Goal: Information Seeking & Learning: Learn about a topic

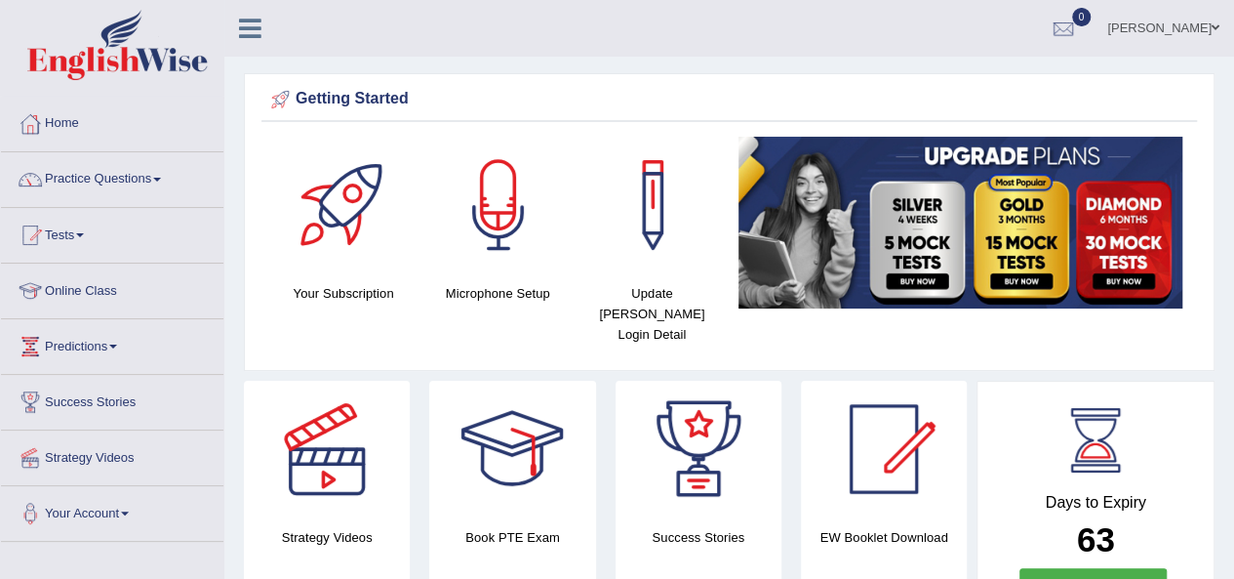
click at [1189, 40] on link "Gagandeep" at bounding box center [1163, 25] width 141 height 51
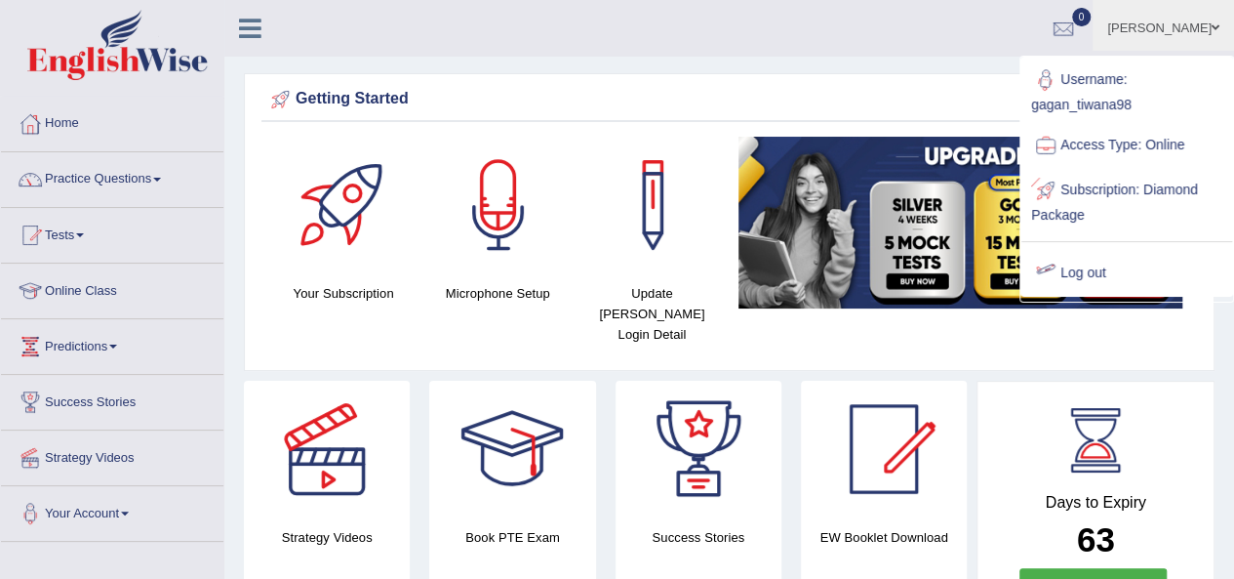
click at [1075, 266] on link "Log out" at bounding box center [1127, 273] width 211 height 45
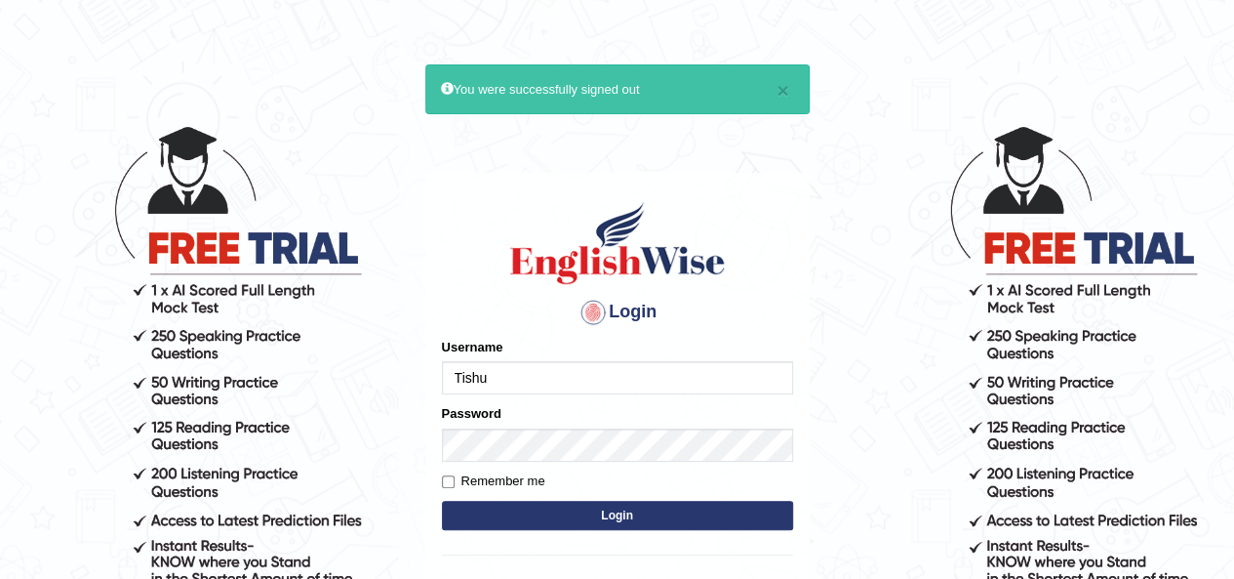
type input "Tishu"
click at [578, 519] on button "Login" at bounding box center [617, 515] width 351 height 29
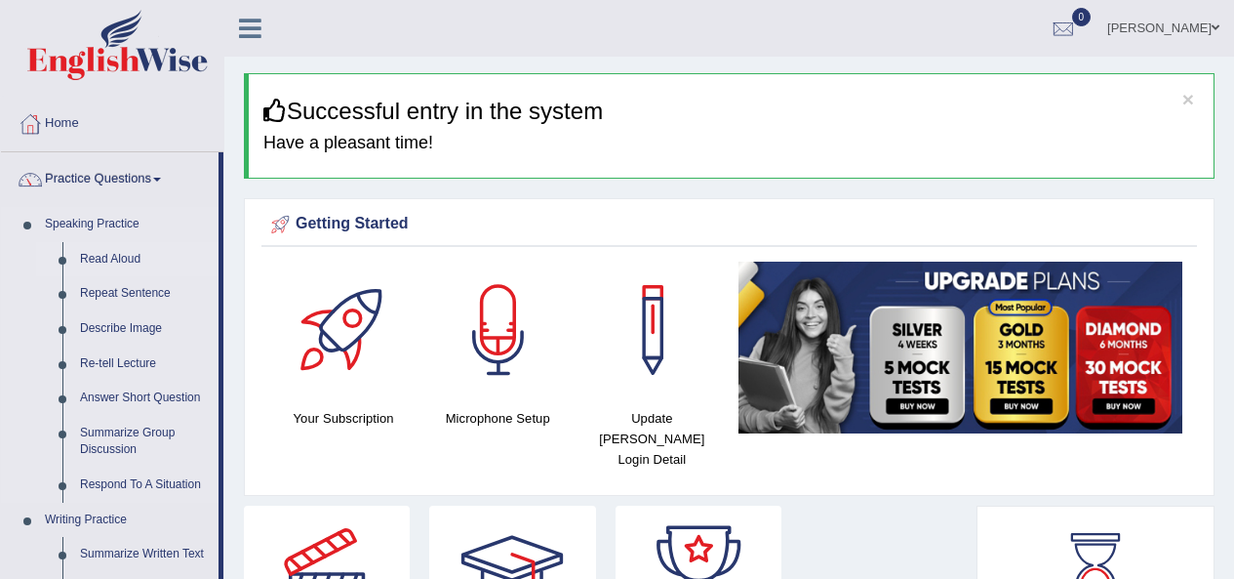
click at [118, 258] on link "Read Aloud" at bounding box center [144, 259] width 147 height 35
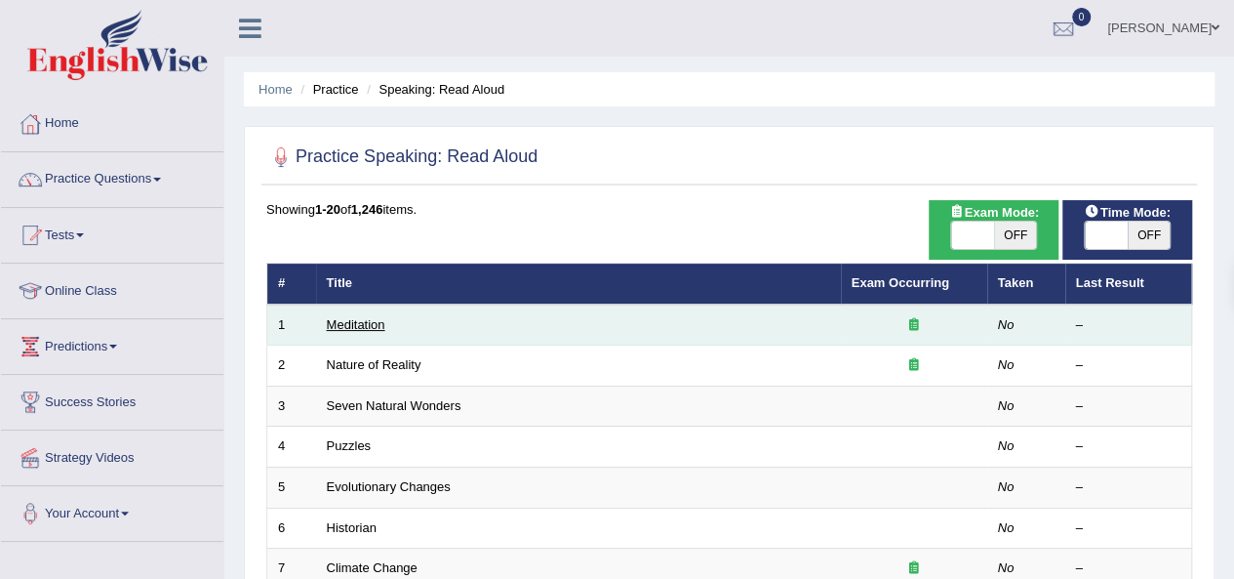
click at [355, 317] on link "Meditation" at bounding box center [356, 324] width 59 height 15
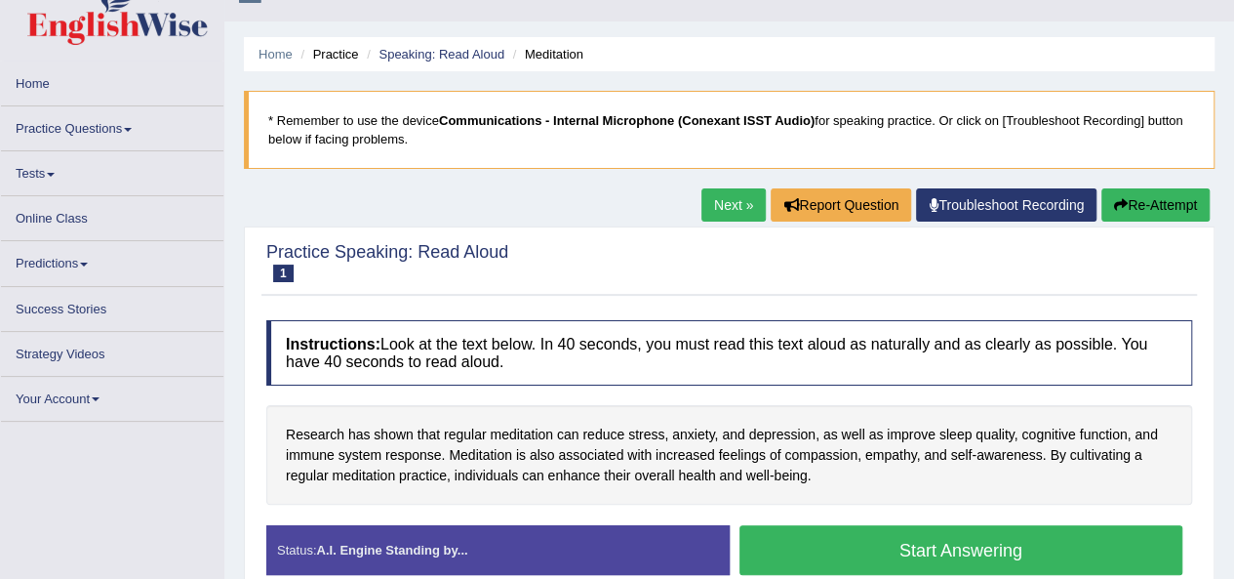
scroll to position [35, 0]
click at [847, 562] on button "Start Answering" at bounding box center [962, 550] width 444 height 50
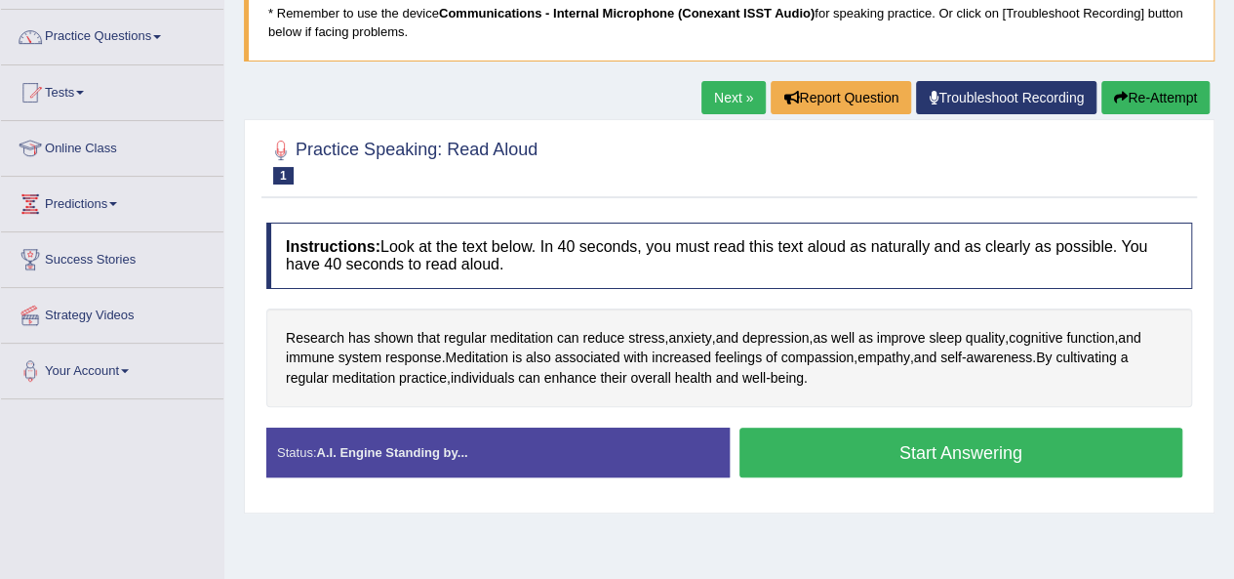
scroll to position [146, 0]
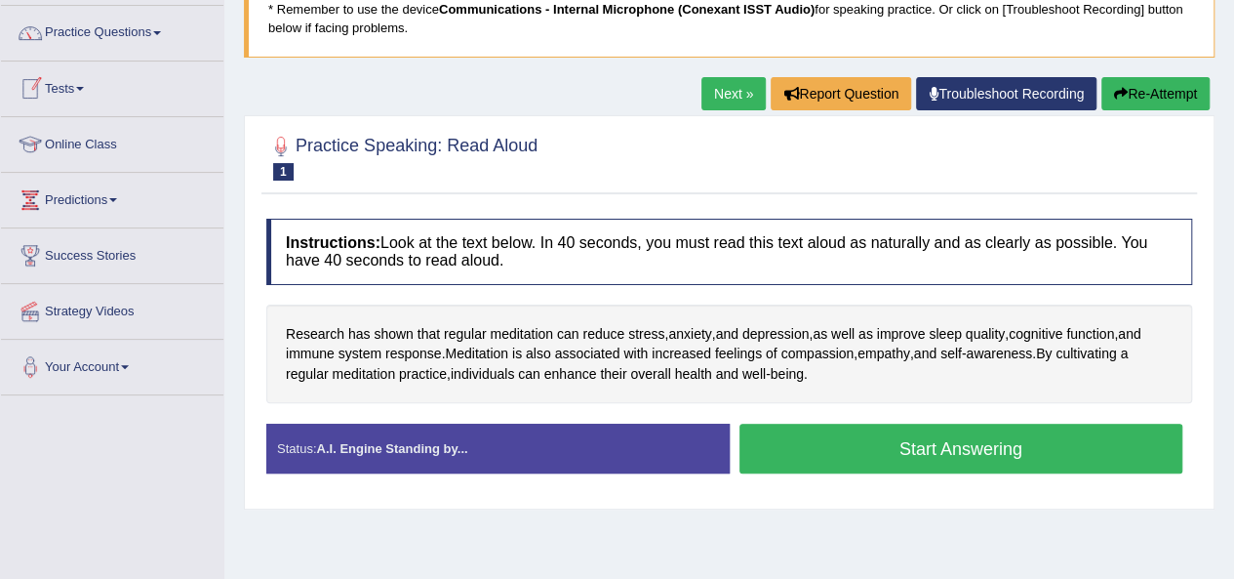
click at [1026, 440] on button "Start Answering" at bounding box center [962, 448] width 444 height 50
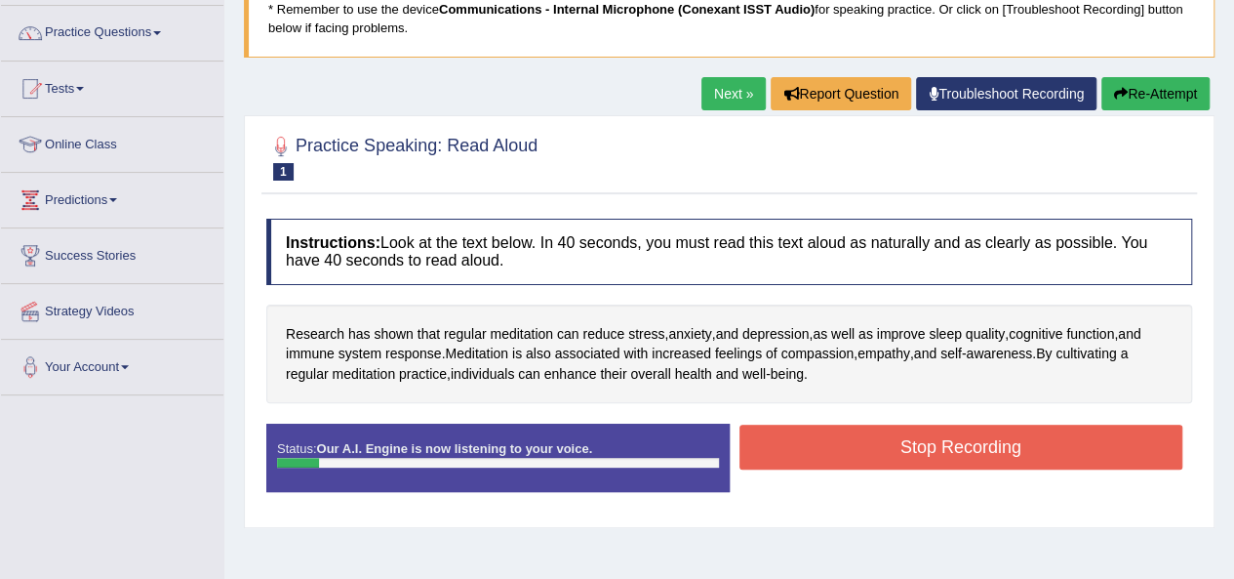
click at [834, 437] on button "Stop Recording" at bounding box center [962, 446] width 444 height 45
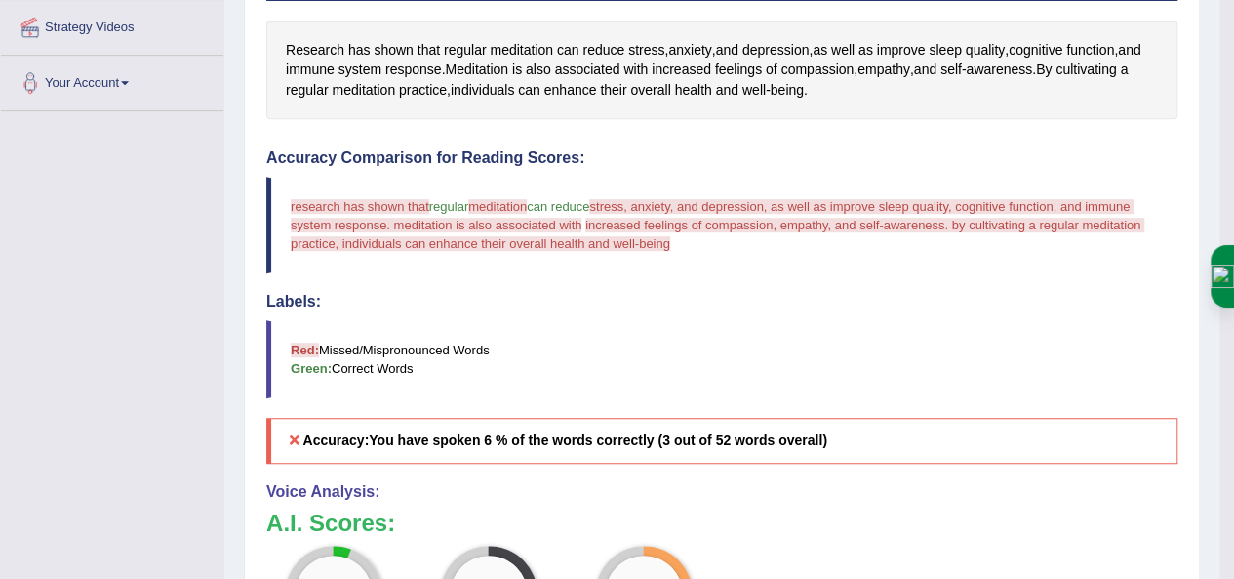
drag, startPoint x: 1247, startPoint y: 203, endPoint x: 1248, endPoint y: 219, distance: 15.6
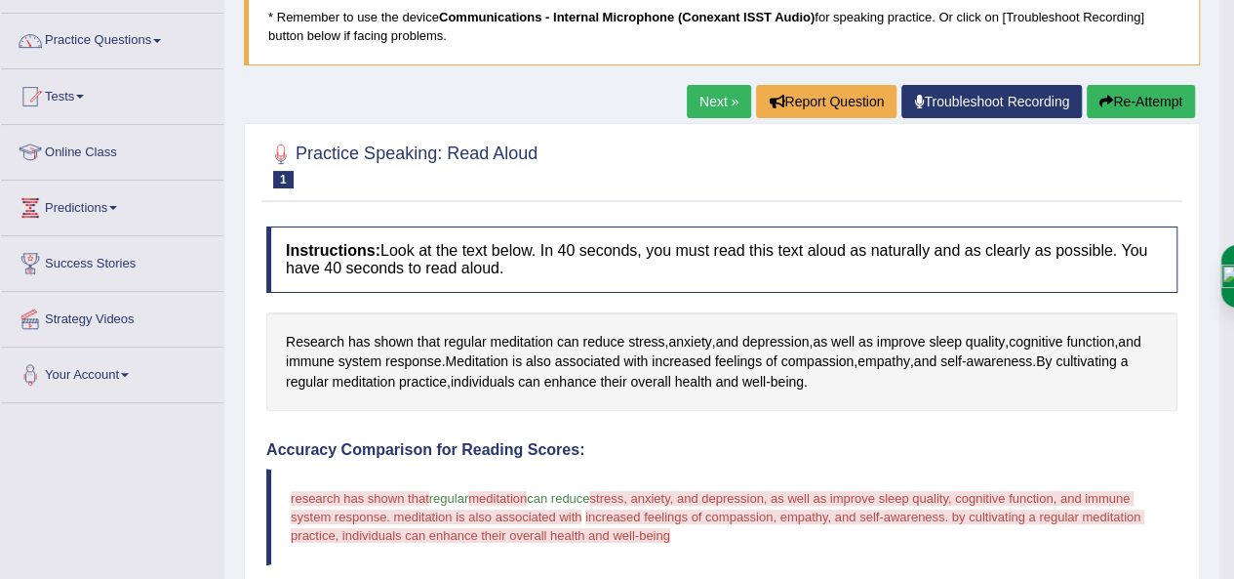
scroll to position [0, 0]
